Goal: Task Accomplishment & Management: Use online tool/utility

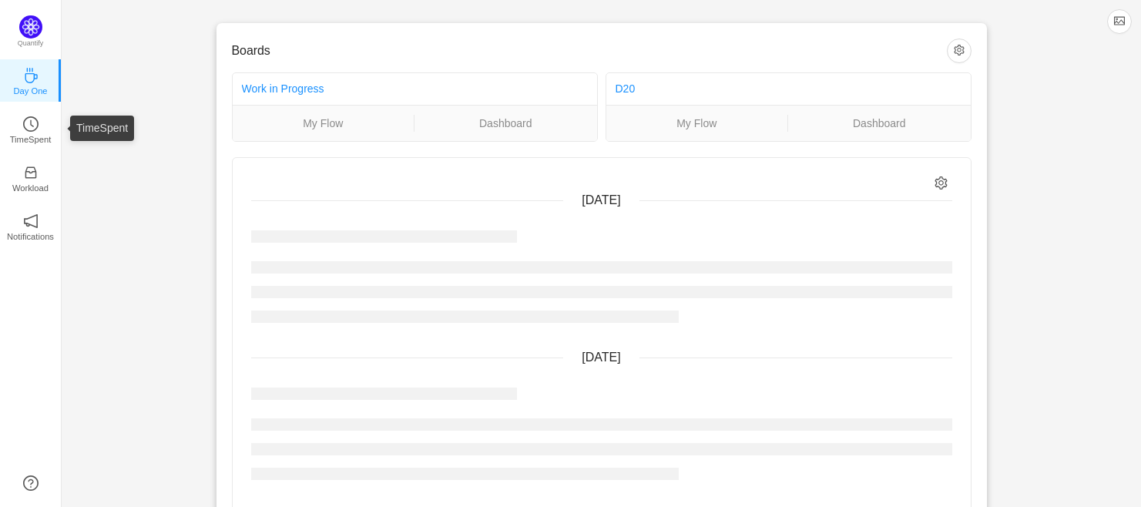
drag, startPoint x: 15, startPoint y: 129, endPoint x: 119, endPoint y: 173, distance: 112.2
click at [23, 129] on link "TimeSpent" at bounding box center [30, 128] width 15 height 15
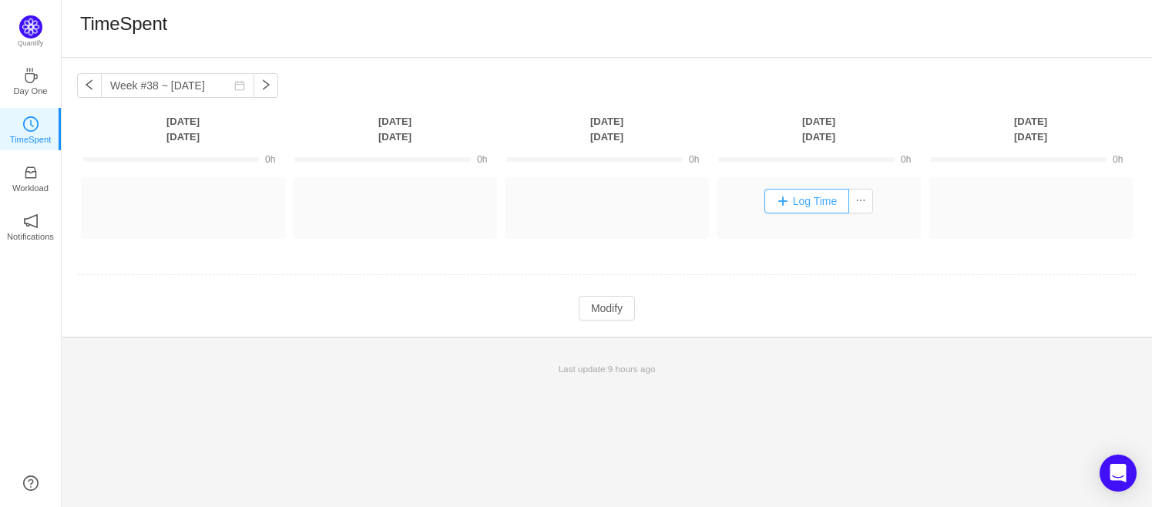
click at [813, 200] on button "Log Time" at bounding box center [808, 201] width 86 height 25
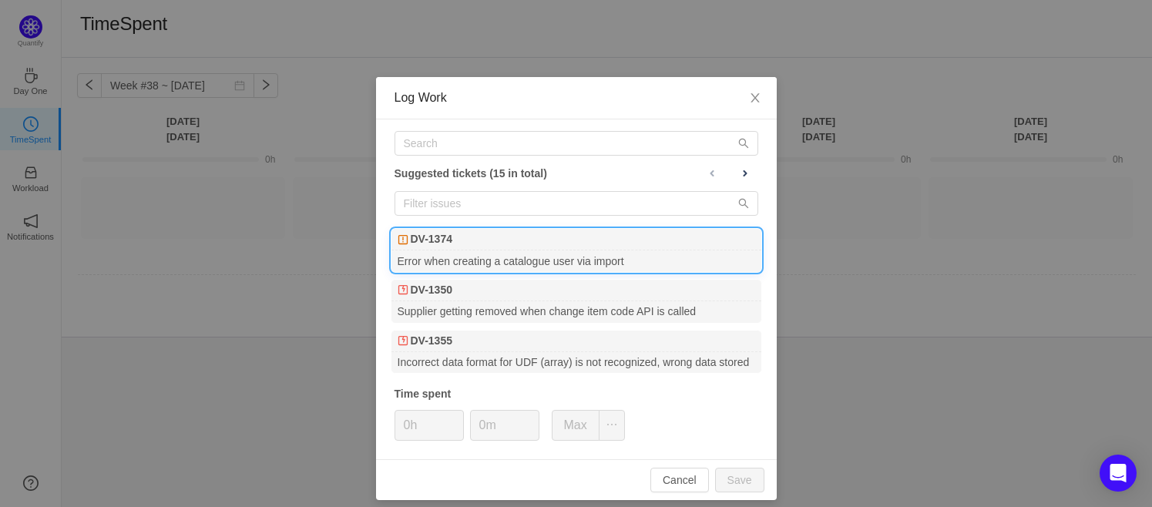
click at [509, 239] on div "DV-1374" at bounding box center [577, 240] width 370 height 22
drag, startPoint x: 413, startPoint y: 428, endPoint x: 376, endPoint y: 424, distance: 37.2
click at [376, 424] on div "Suggested tickets (15 in total) DV-1374 Error when creating a catalogue user vi…" at bounding box center [576, 289] width 401 height 340
click at [742, 475] on button "Save" at bounding box center [739, 480] width 49 height 25
type input "0h"
